Goal: Information Seeking & Learning: Learn about a topic

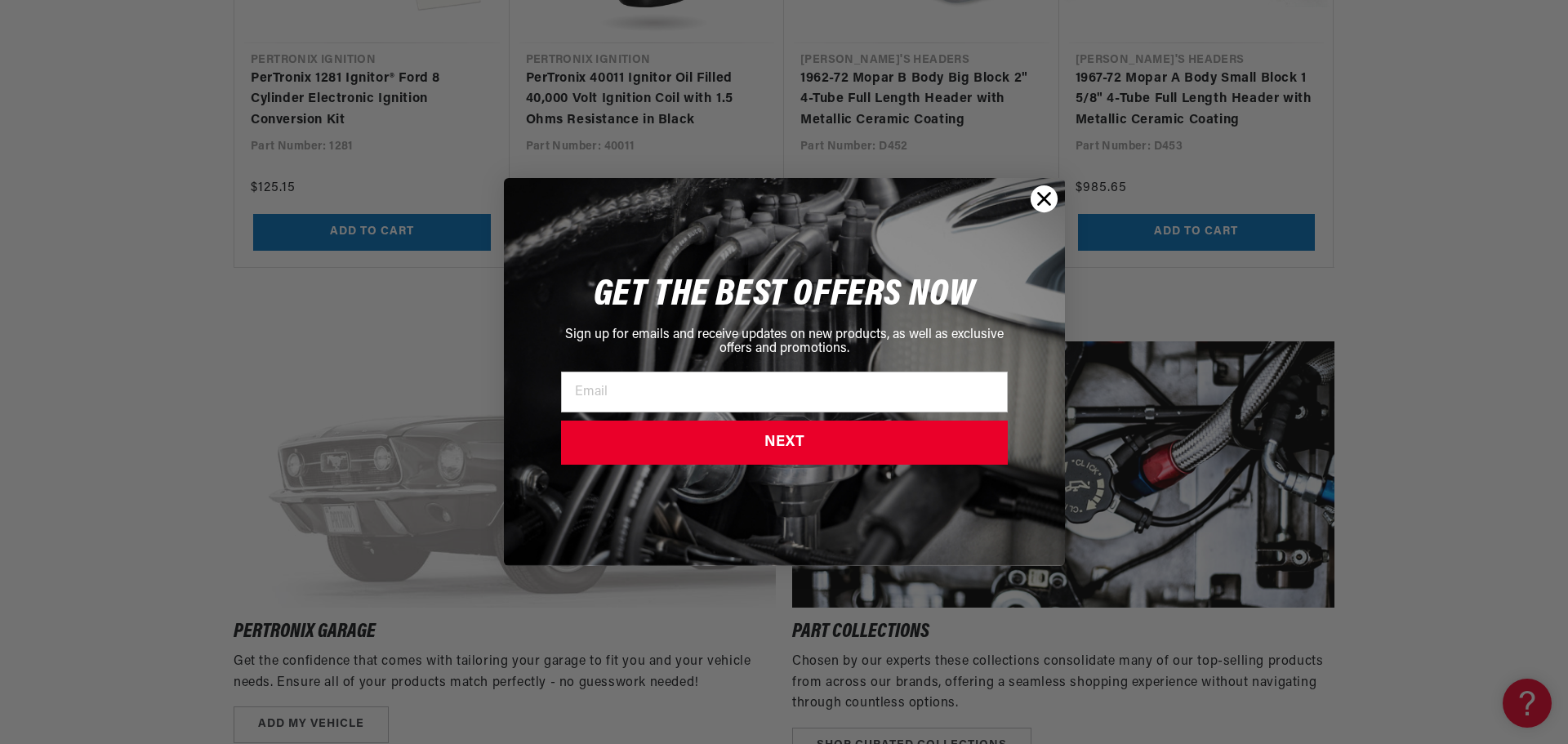
click at [1043, 195] on circle "Close dialog" at bounding box center [1044, 199] width 27 height 27
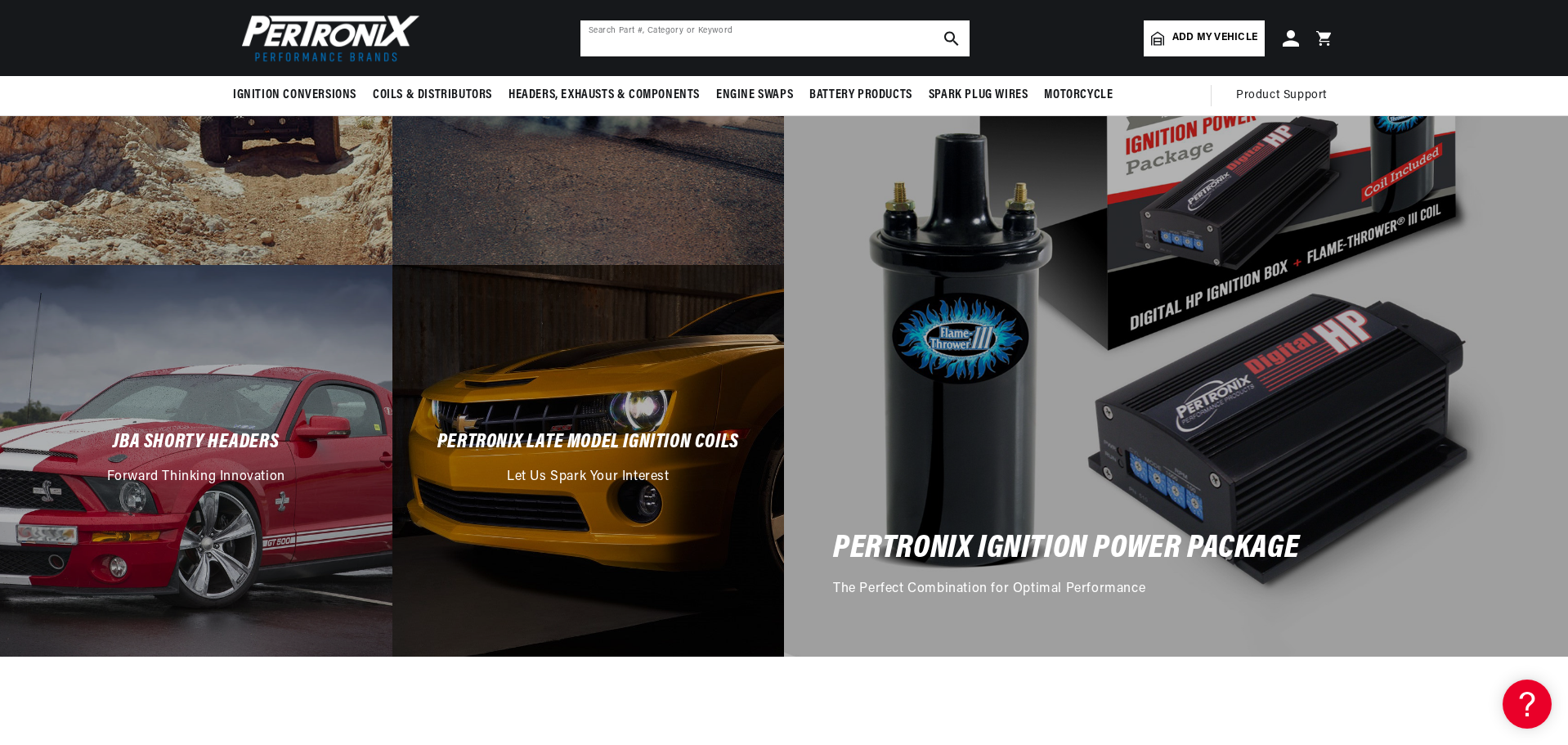
click at [589, 35] on input "text" at bounding box center [775, 38] width 389 height 36
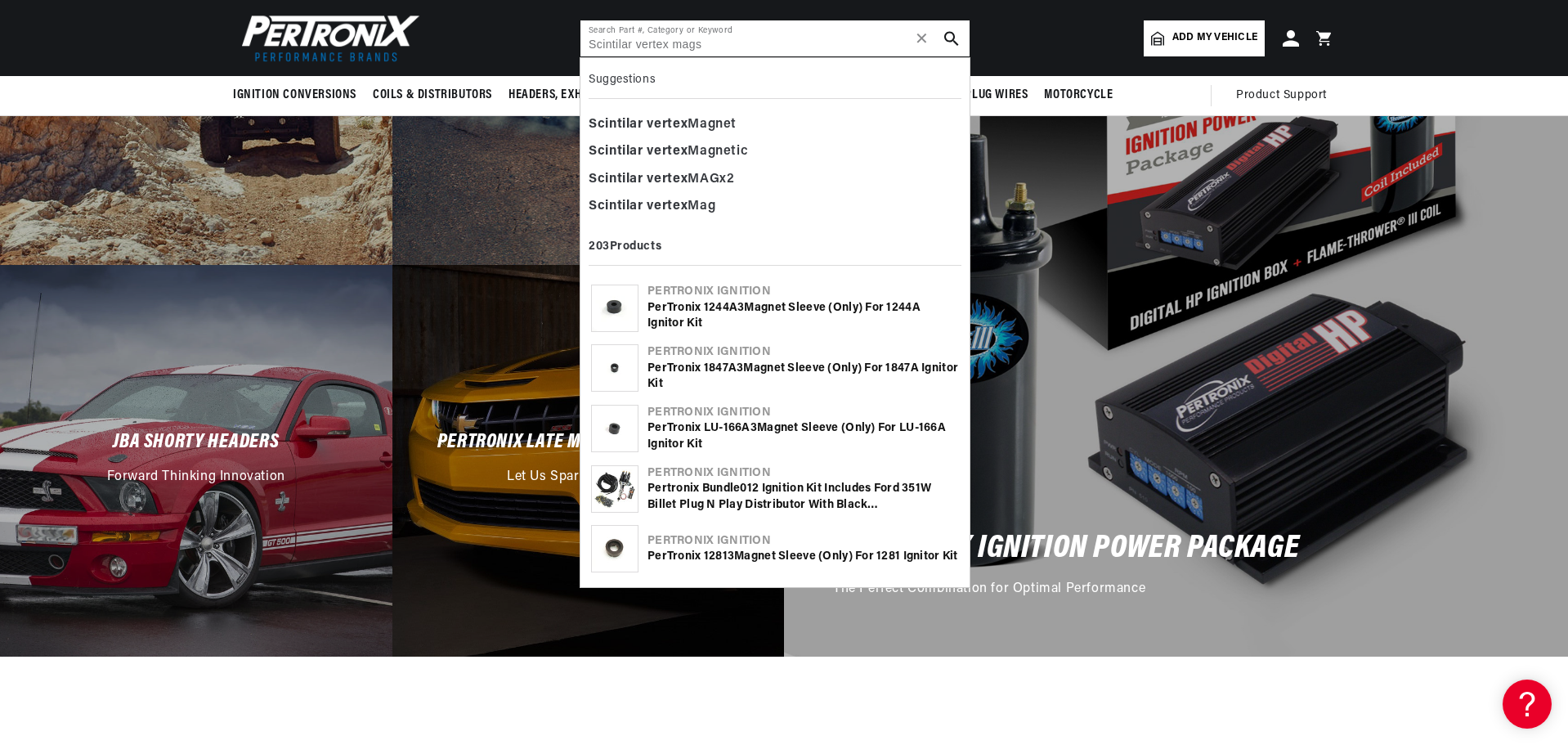
type input "Scintilar vertex mags"
click at [948, 37] on icon "search button" at bounding box center [951, 38] width 14 height 14
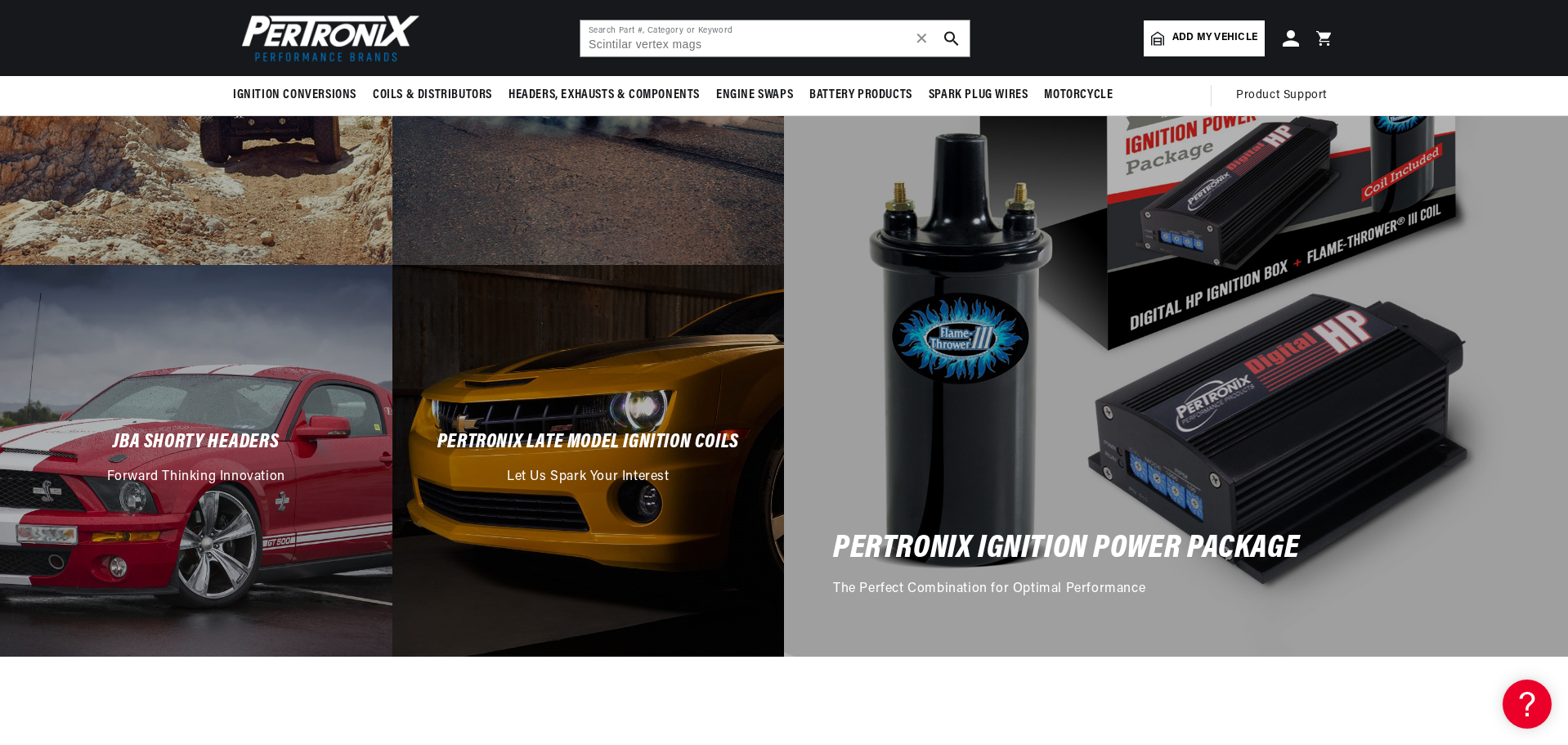
scroll to position [0, 495]
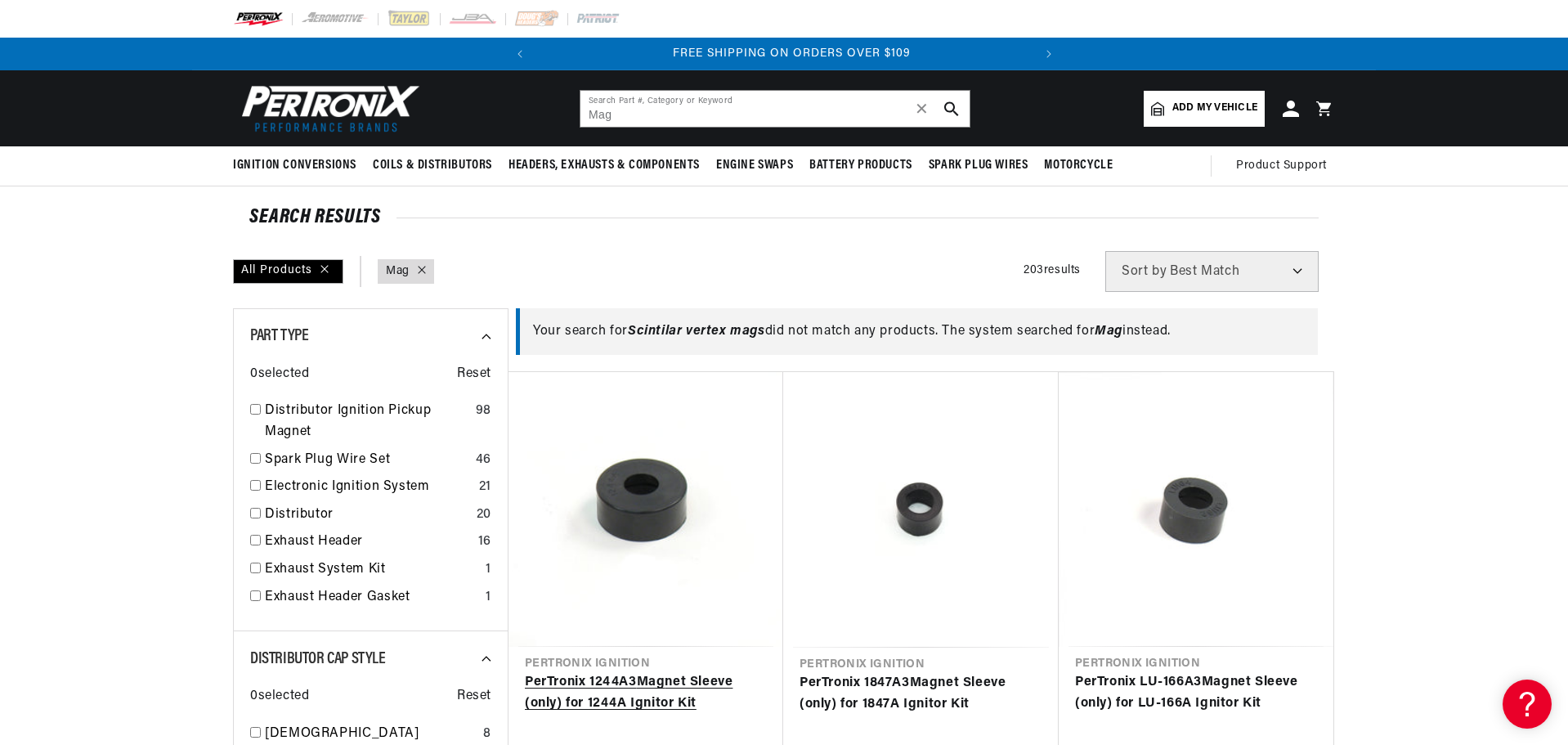
scroll to position [0, 495]
click at [403, 16] on img at bounding box center [409, 19] width 45 height 18
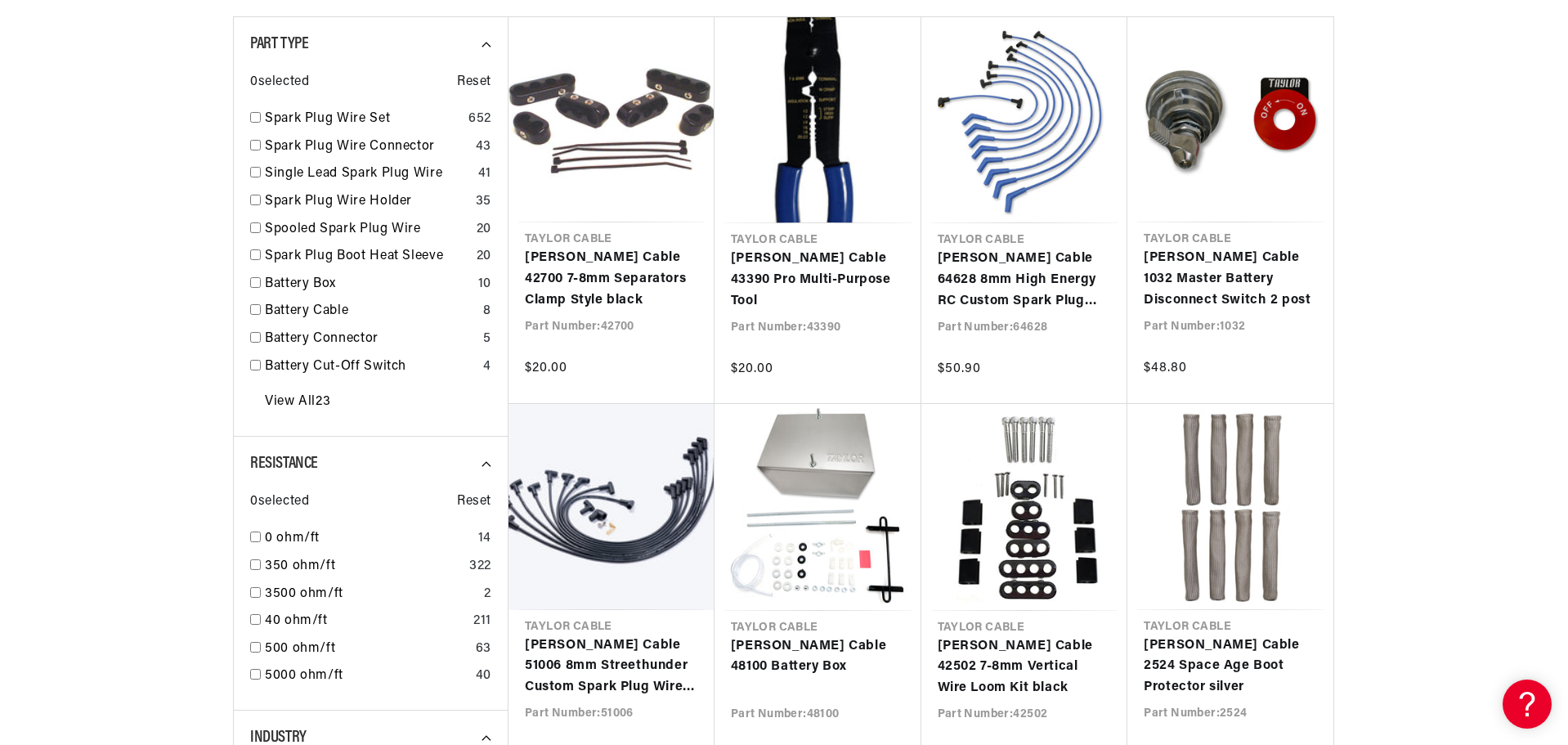
scroll to position [817, 0]
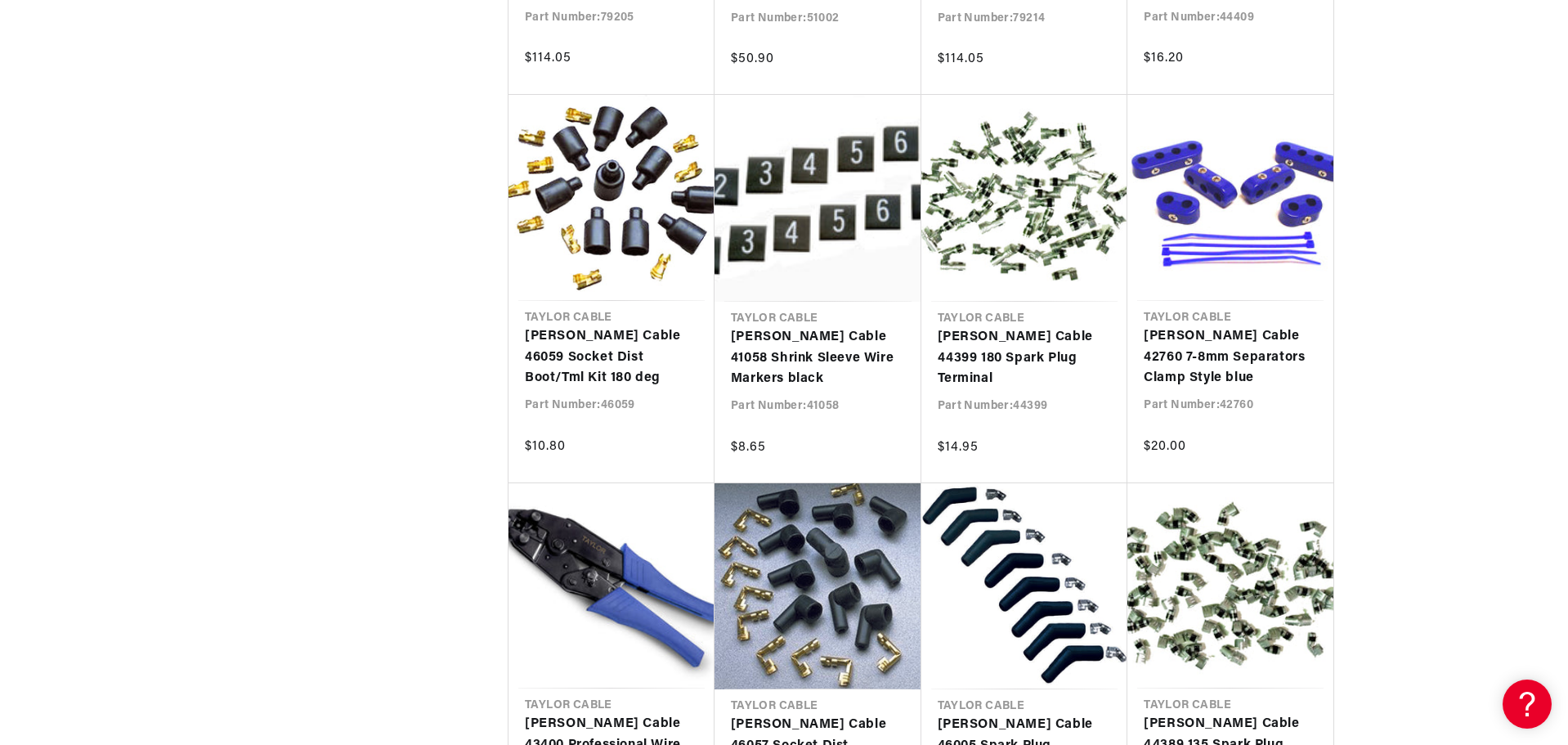
scroll to position [2535, 0]
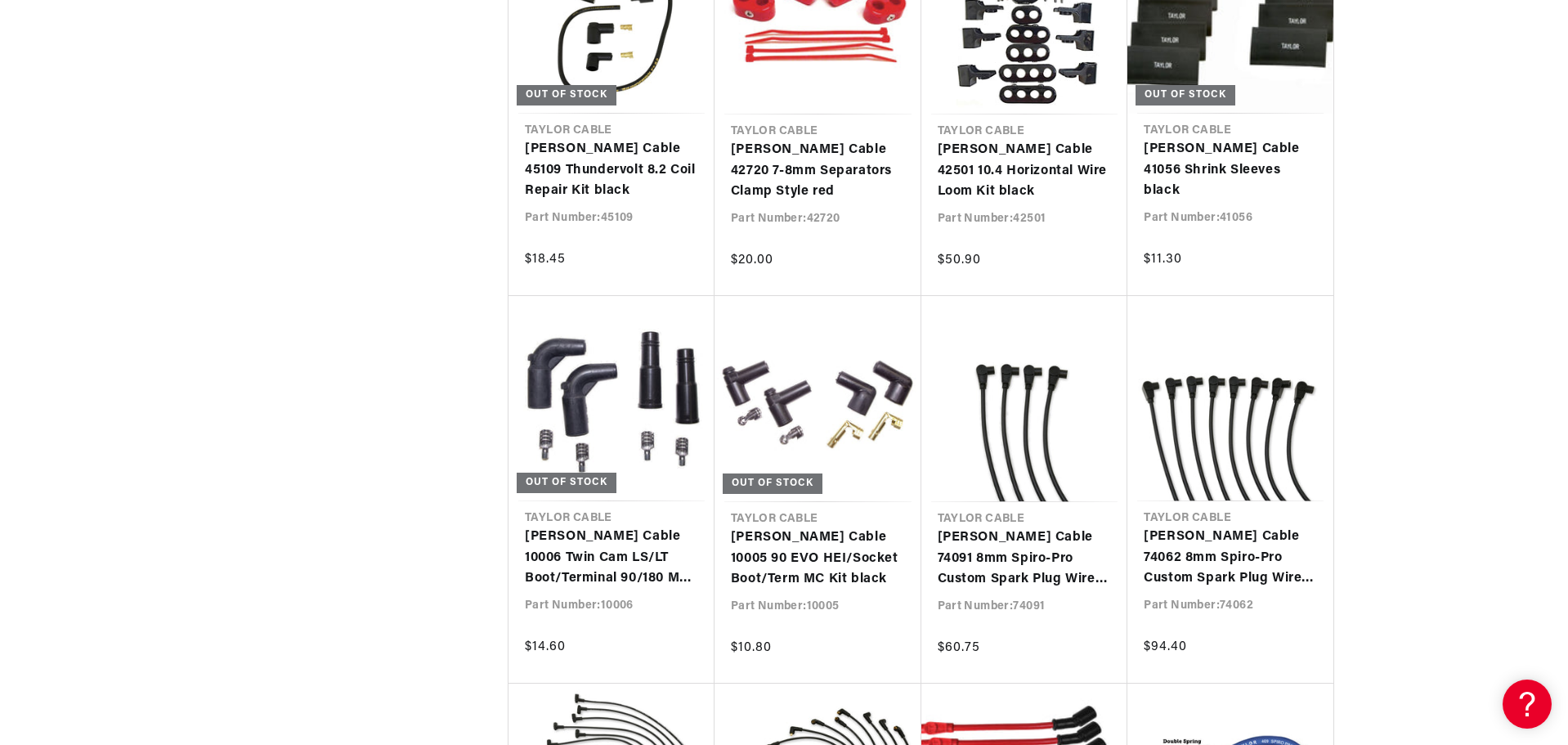
scroll to position [0, 495]
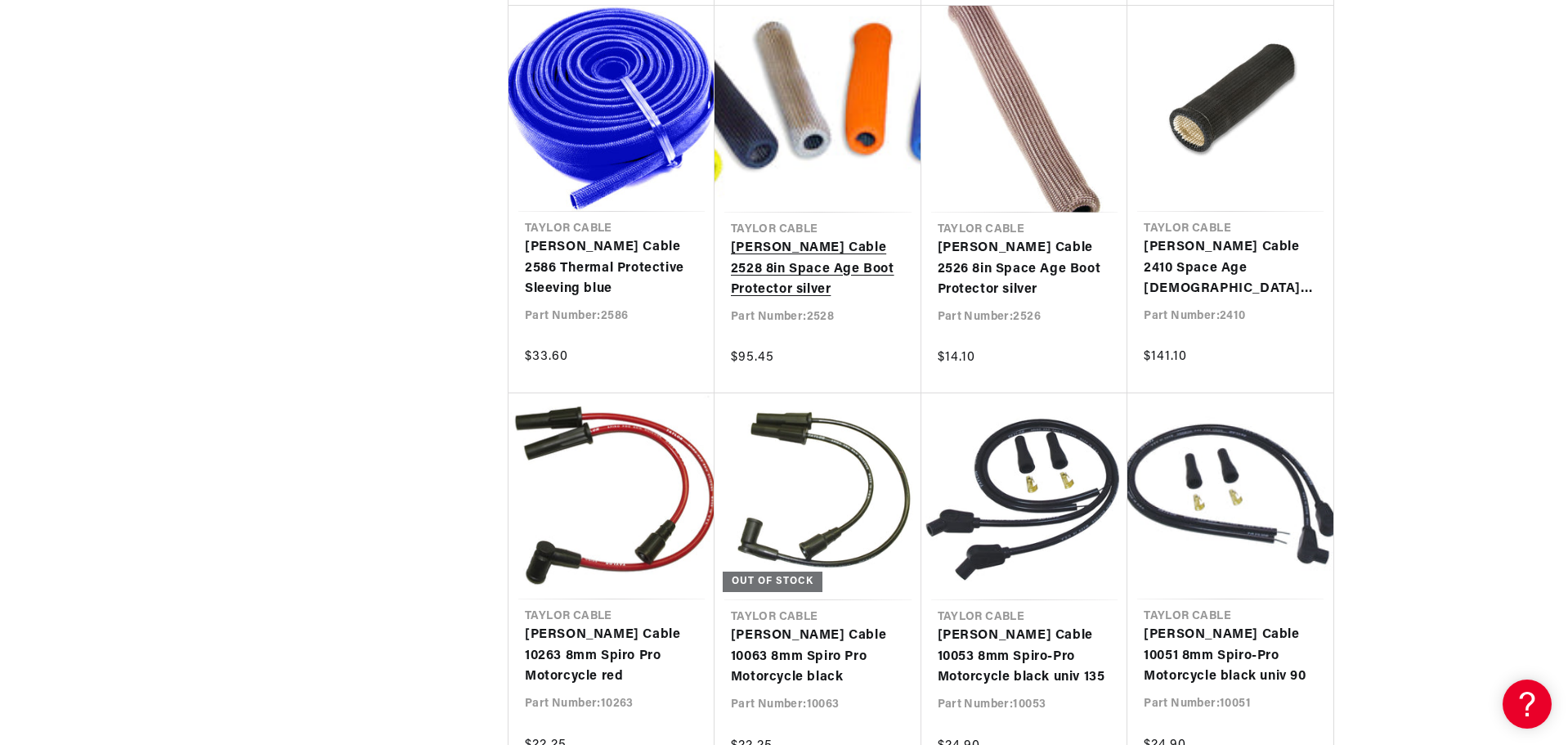
scroll to position [8015, 0]
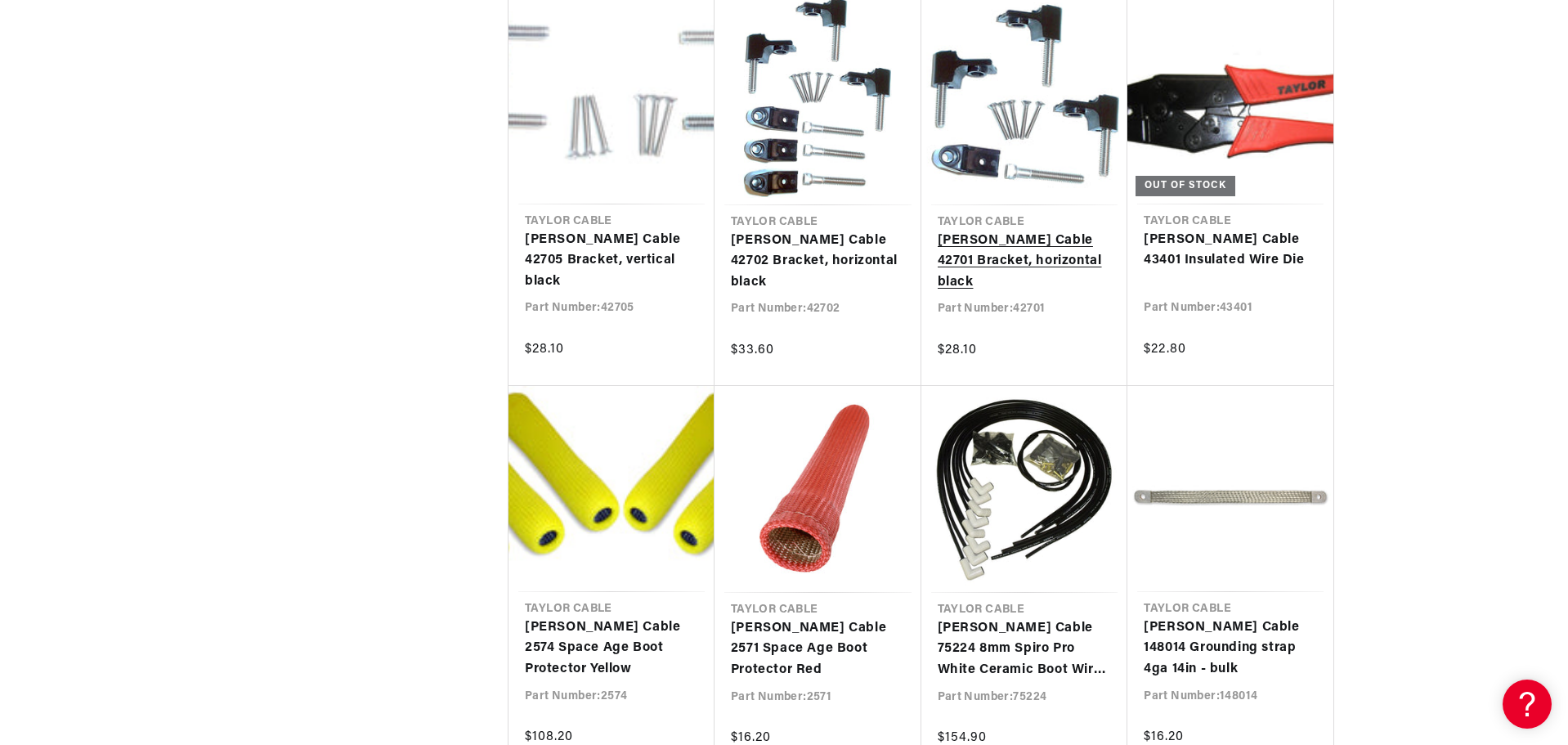
scroll to position [0, 495]
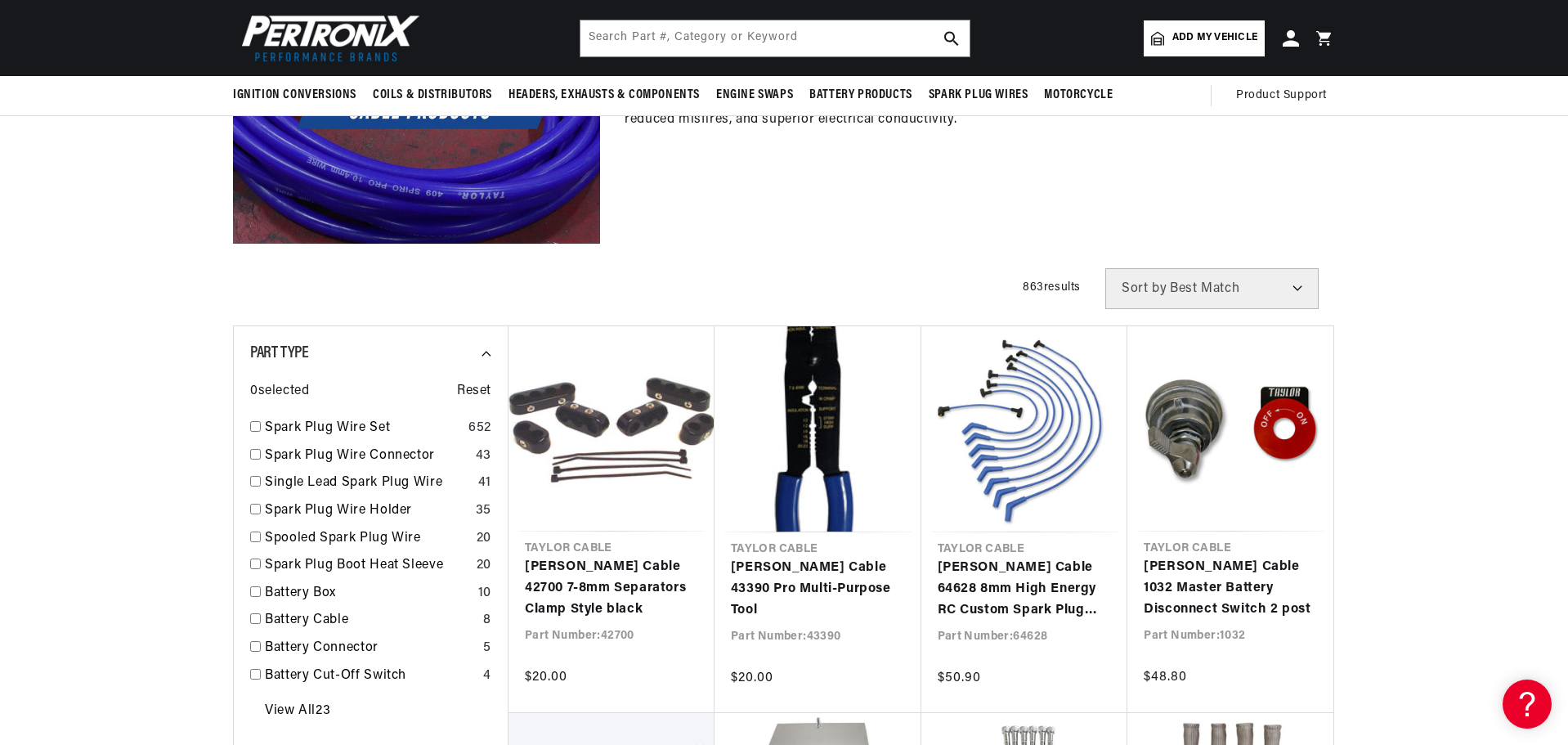
scroll to position [160, 0]
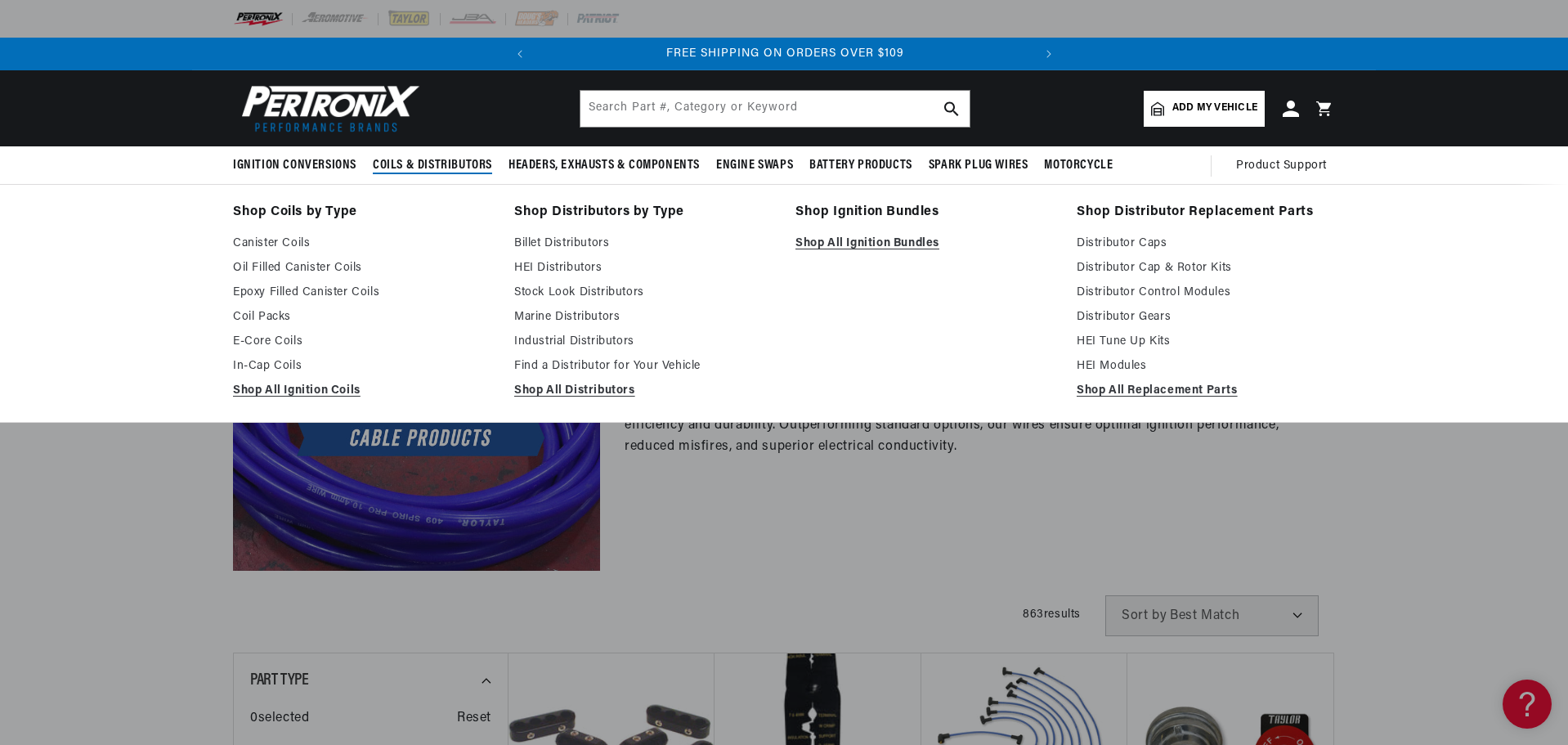
click at [453, 165] on span "Coils & Distributors" at bounding box center [433, 165] width 119 height 17
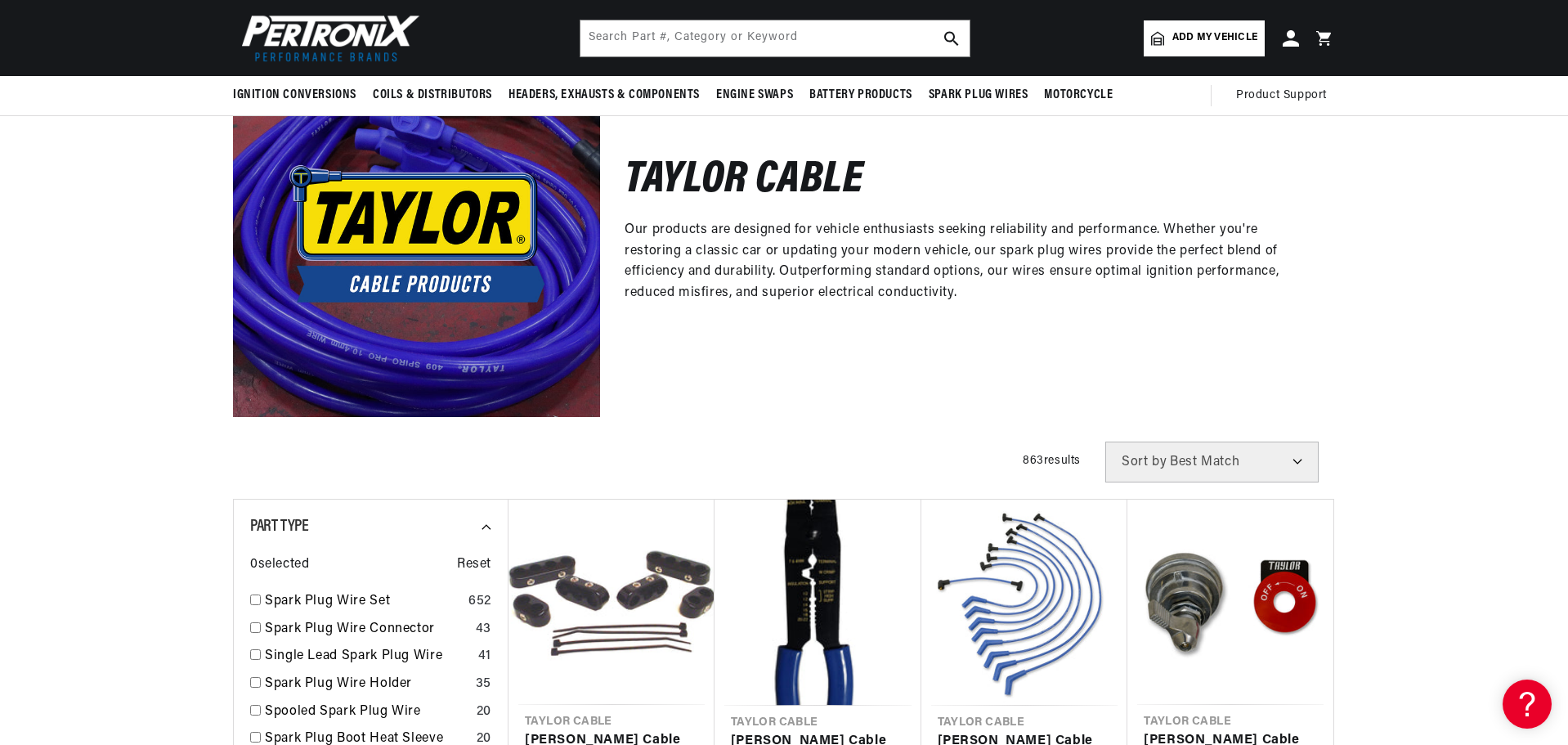
scroll to position [0, 0]
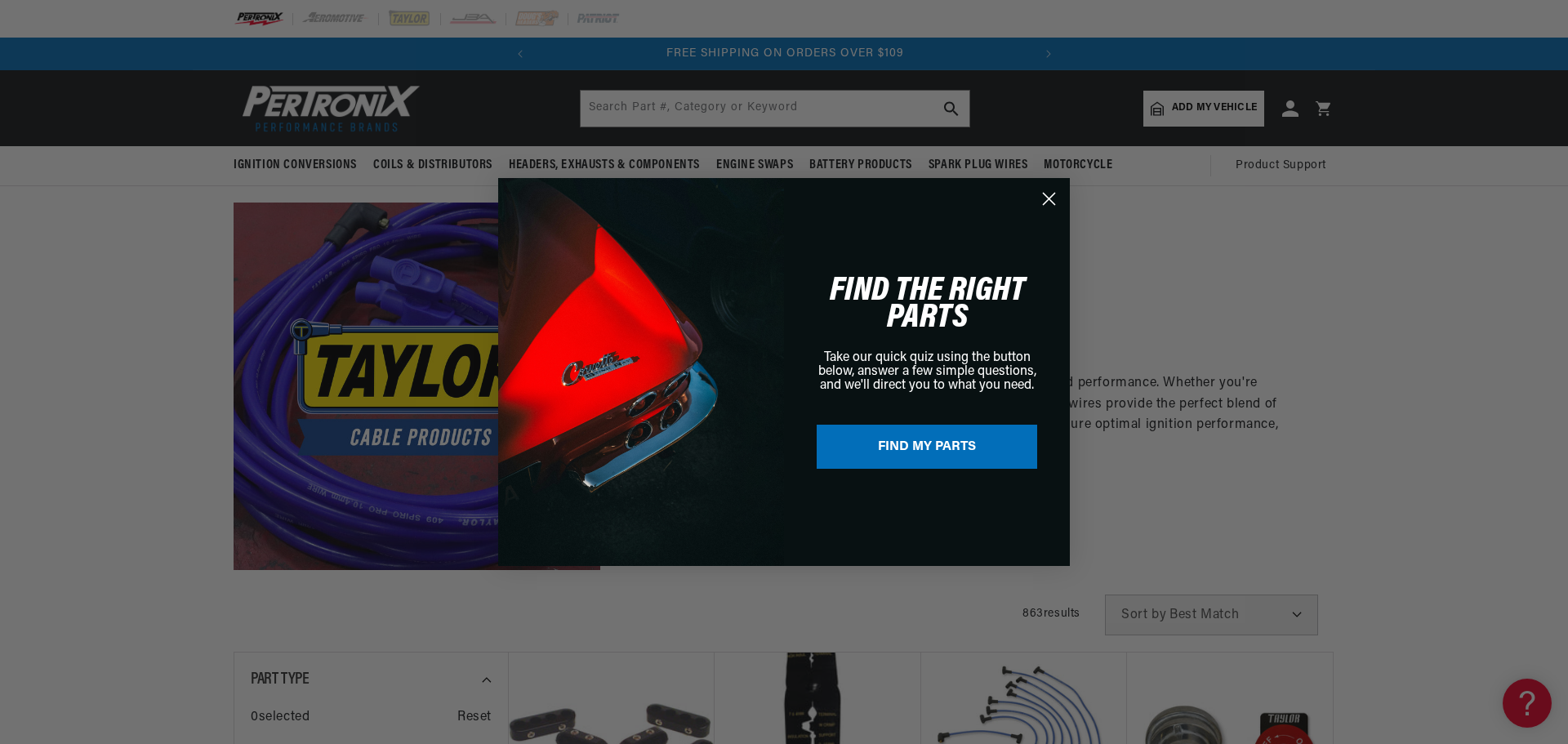
click at [1044, 199] on circle "Close dialog" at bounding box center [1050, 199] width 27 height 27
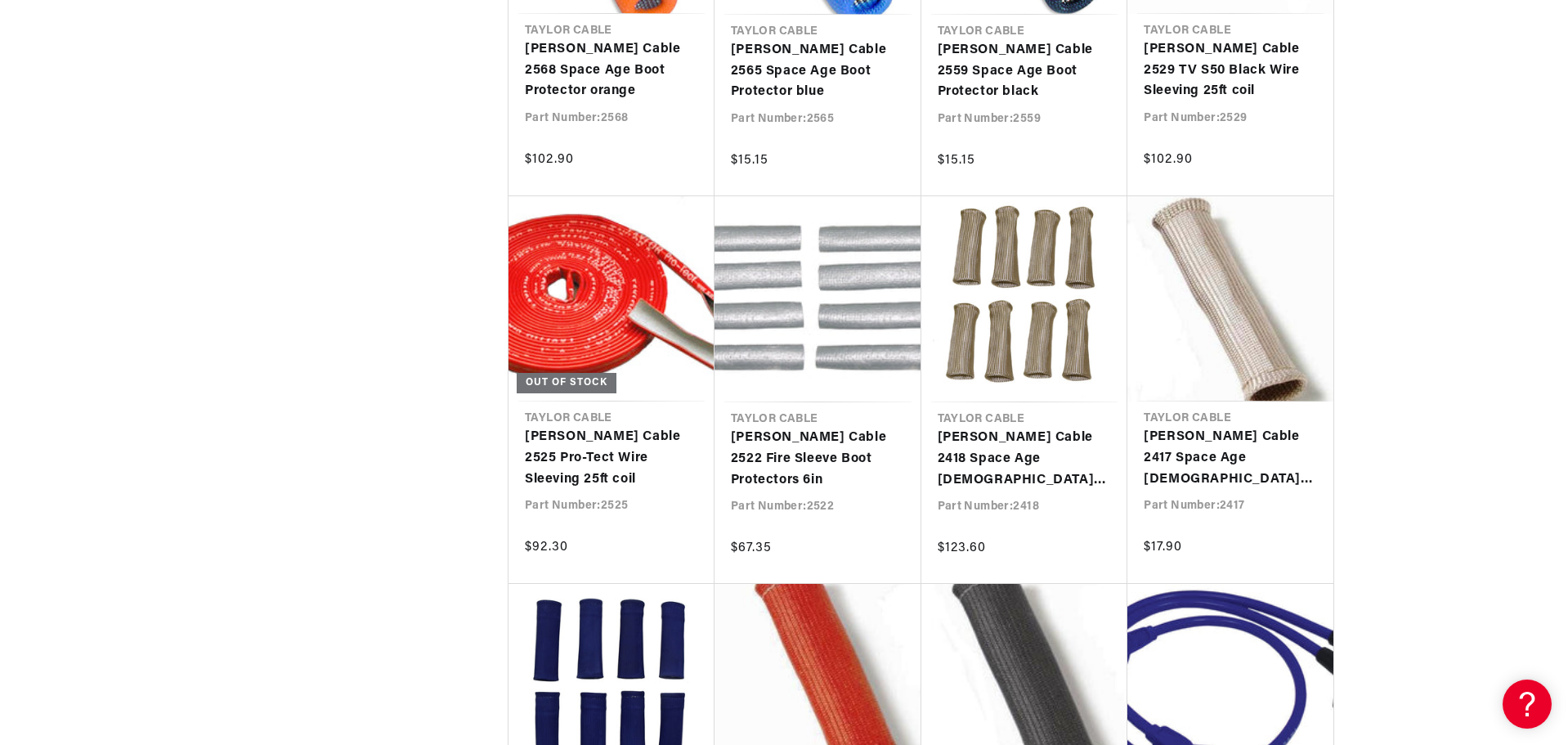
scroll to position [0, 495]
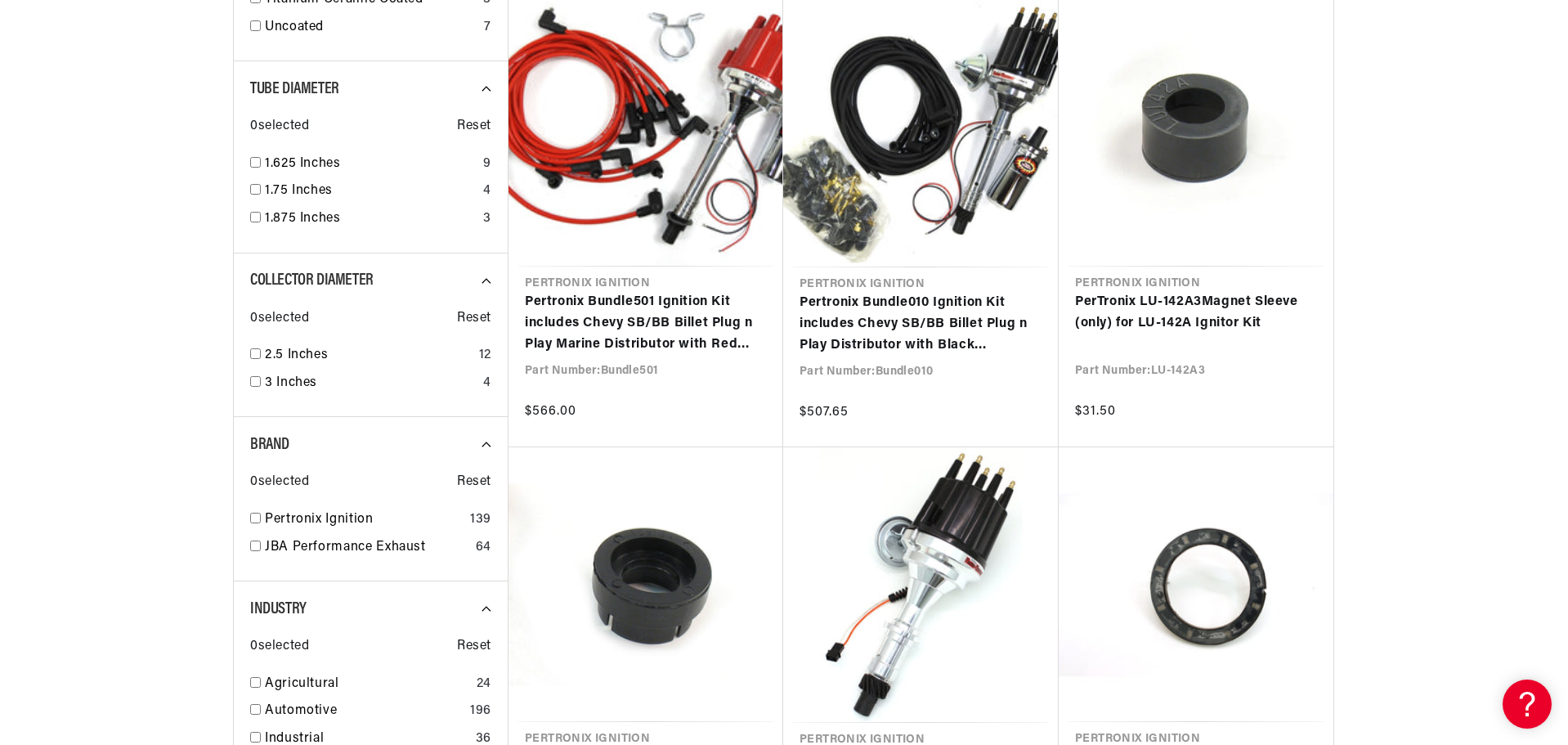
scroll to position [0, 495]
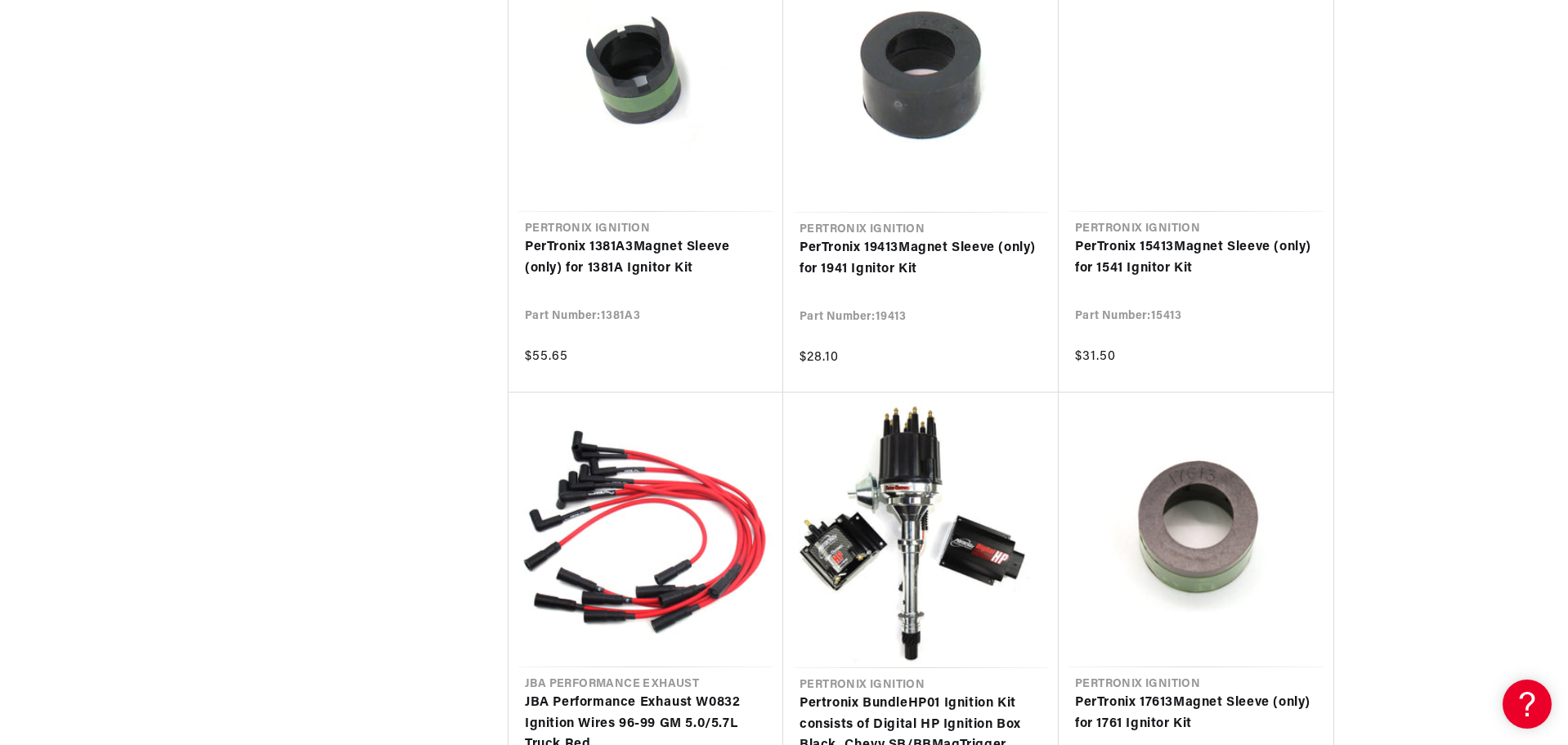
scroll to position [3108, 0]
